Goal: Transaction & Acquisition: Download file/media

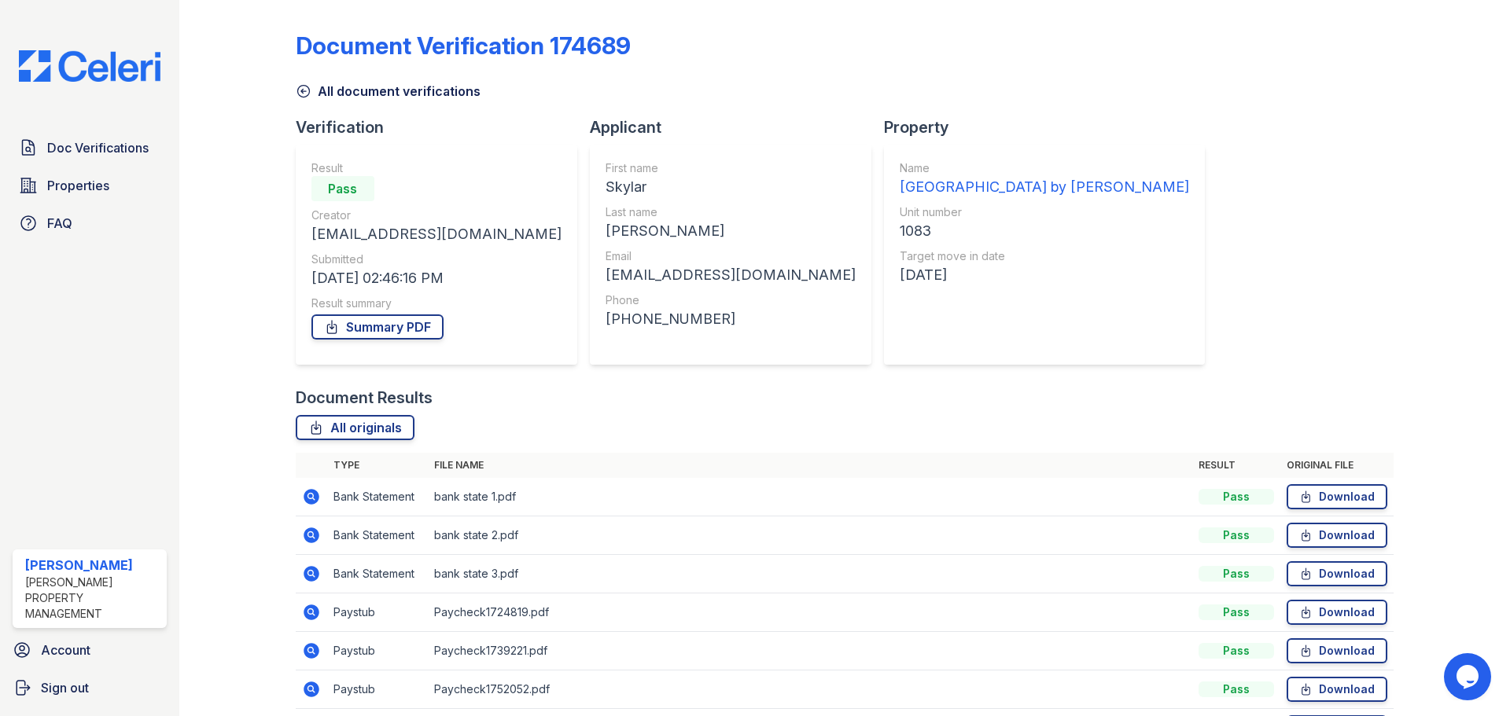
scroll to position [139, 0]
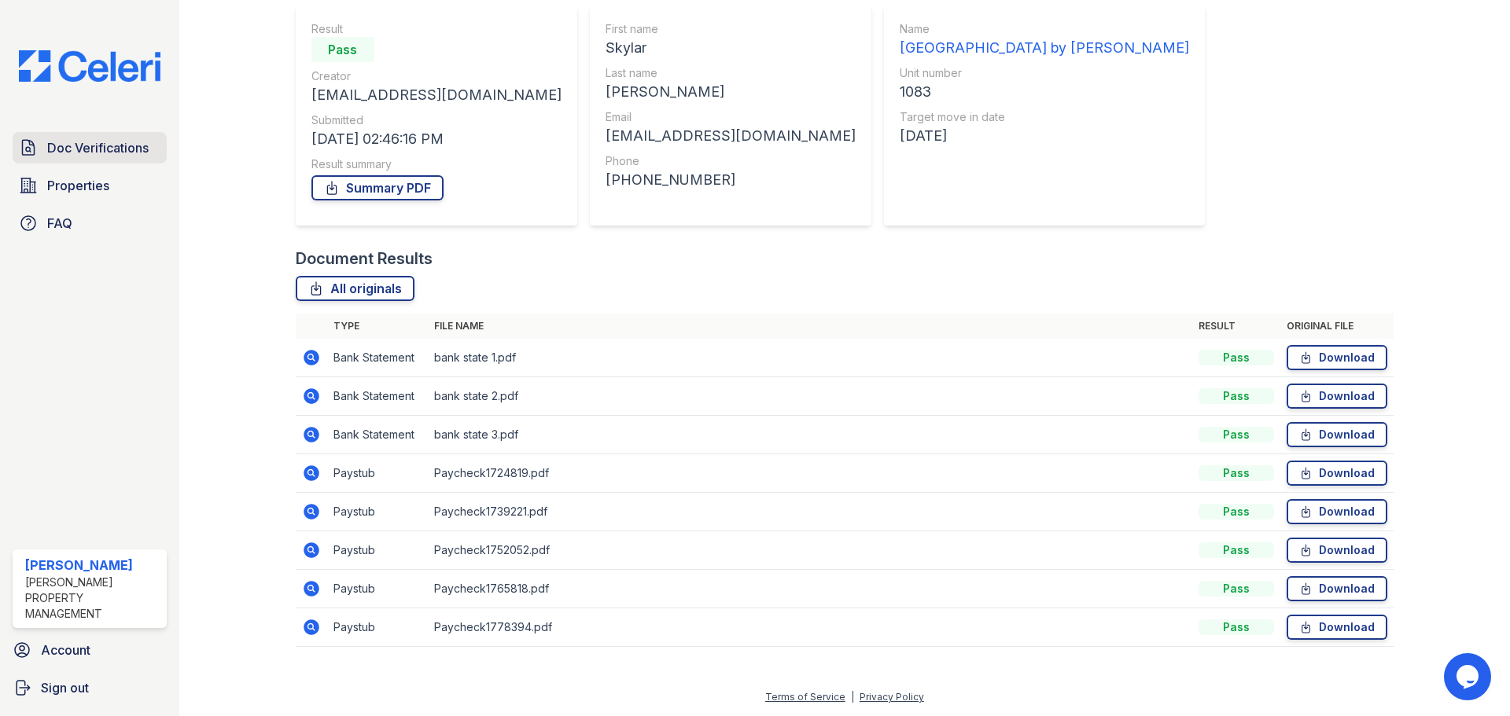
click at [123, 154] on span "Doc Verifications" at bounding box center [97, 147] width 101 height 19
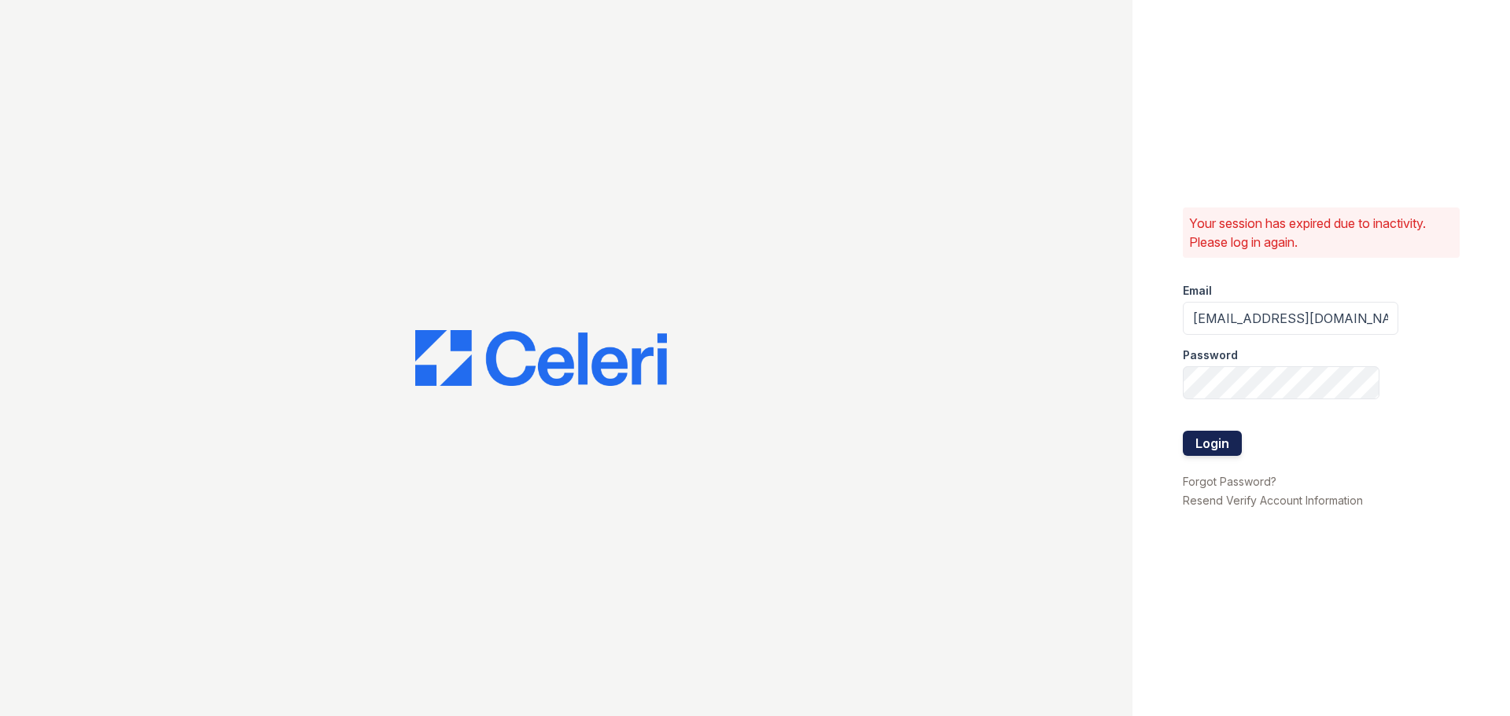
click at [1219, 446] on button "Login" at bounding box center [1211, 443] width 59 height 25
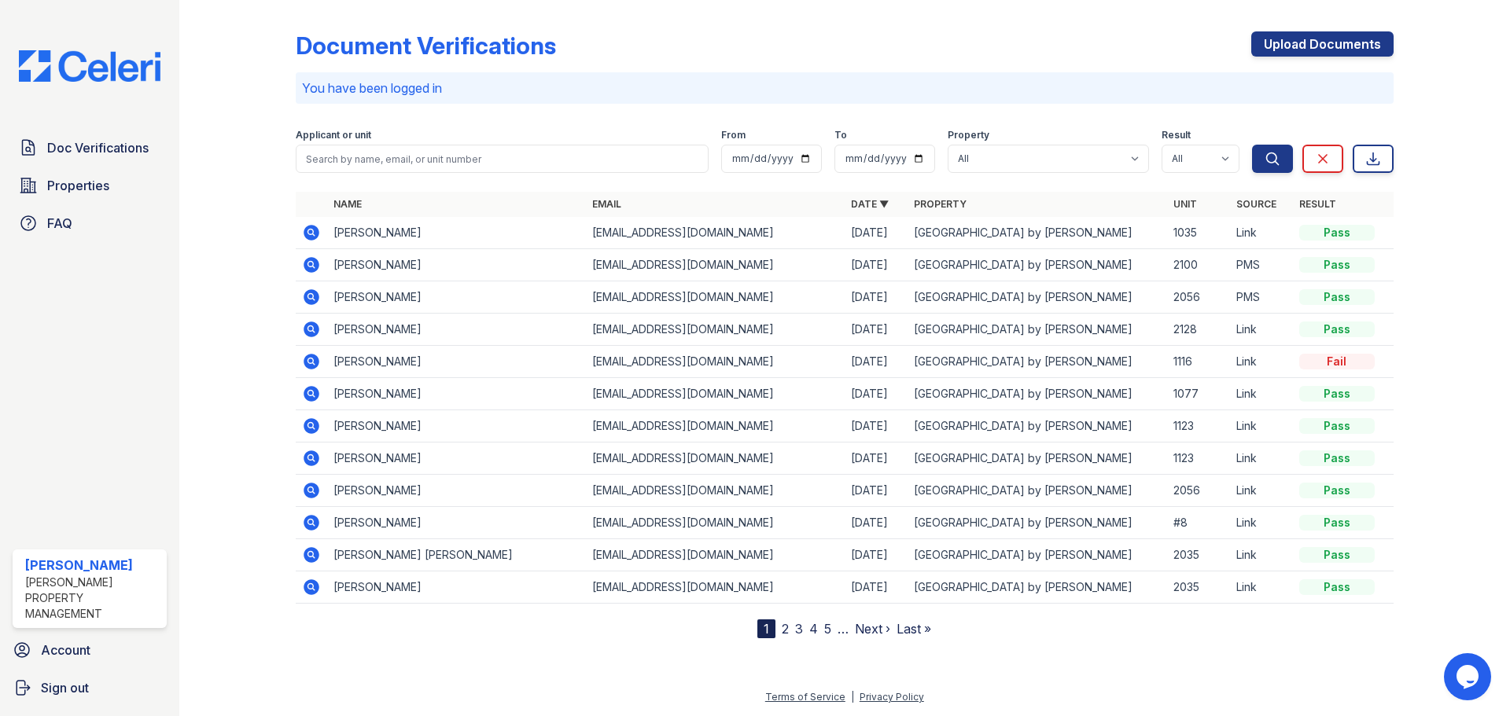
click at [312, 229] on icon at bounding box center [311, 233] width 16 height 16
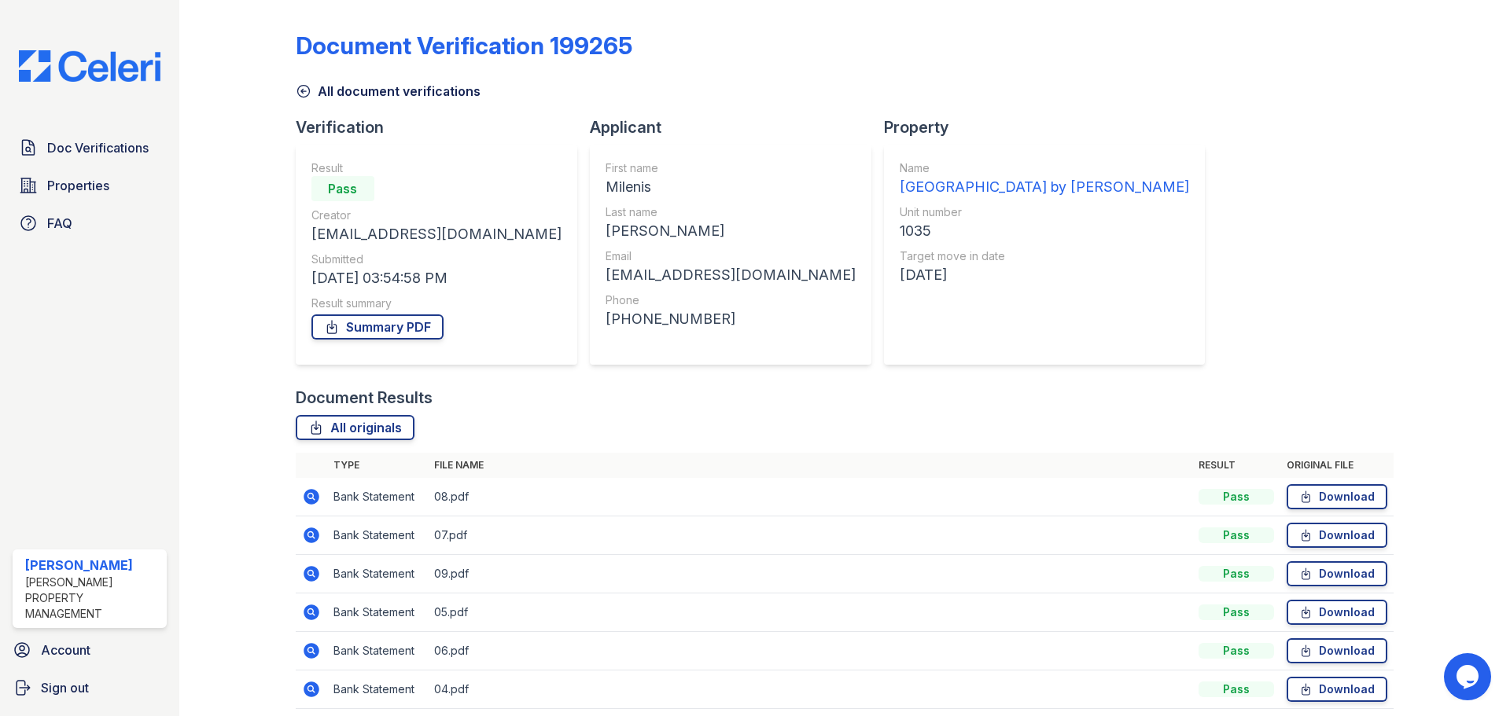
scroll to position [62, 0]
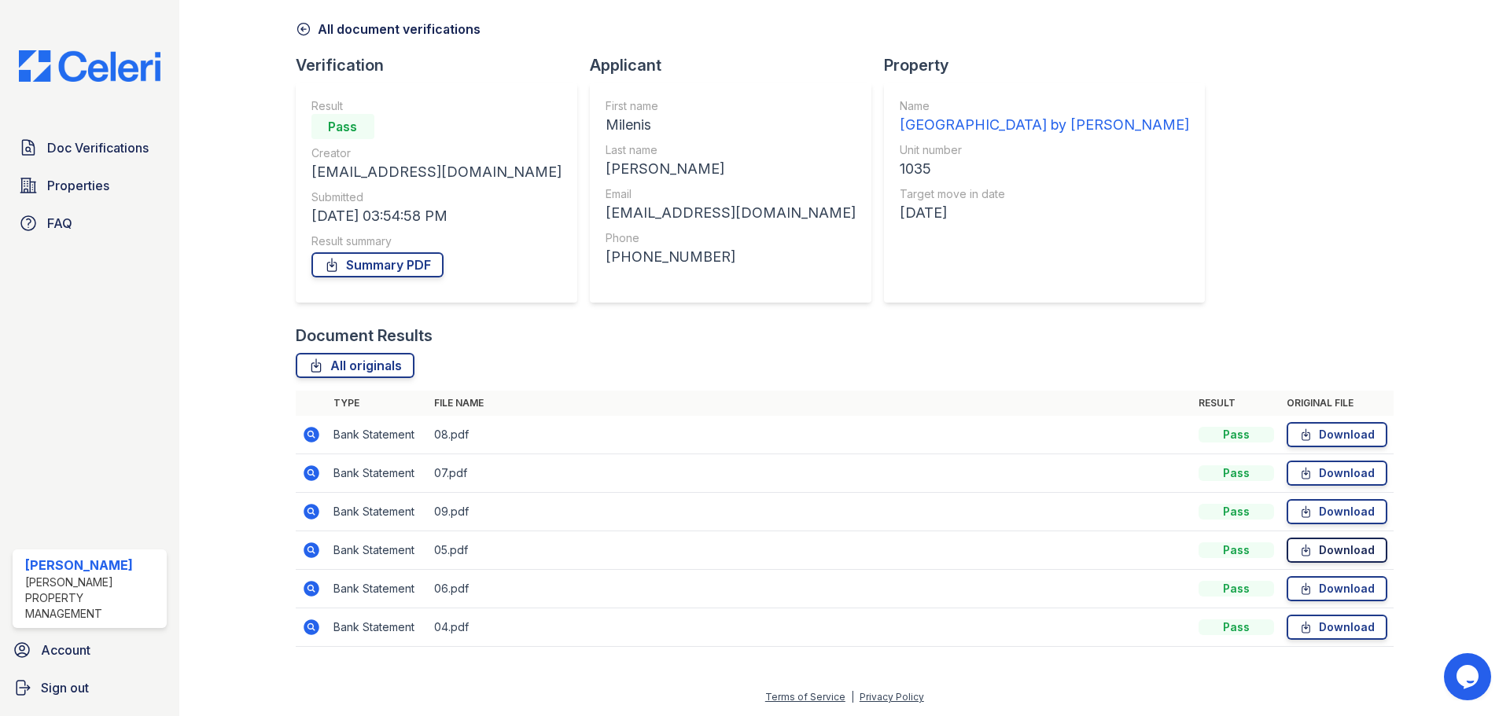
click at [1306, 554] on link "Download" at bounding box center [1336, 550] width 101 height 25
click at [1344, 634] on link "Download" at bounding box center [1336, 627] width 101 height 25
click at [1326, 475] on link "Download" at bounding box center [1336, 473] width 101 height 25
click at [1324, 437] on link "Download" at bounding box center [1336, 434] width 101 height 25
click at [1339, 517] on link "Download" at bounding box center [1336, 511] width 101 height 25
